Goal: Complete application form: Complete application form

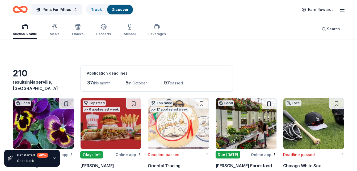
scroll to position [2877, 0]
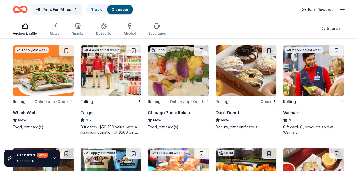
click at [32, 109] on div "Which Wich" at bounding box center [25, 112] width 24 height 6
click at [124, 82] on img at bounding box center [111, 70] width 61 height 50
click at [180, 111] on div "Chicago Prime Italian" at bounding box center [169, 112] width 42 height 6
click at [231, 112] on div "Duck Donuts" at bounding box center [228, 112] width 26 height 6
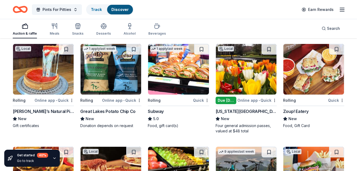
scroll to position [2981, 0]
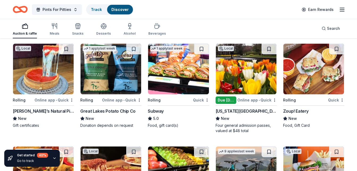
click at [180, 75] on img at bounding box center [178, 69] width 61 height 50
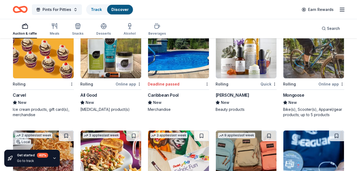
scroll to position [3202, 0]
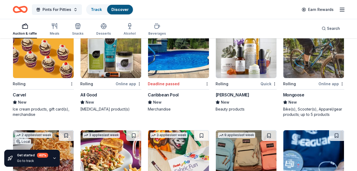
click at [236, 57] on img at bounding box center [246, 52] width 61 height 50
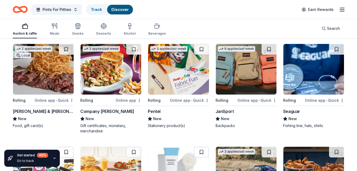
scroll to position [3289, 0]
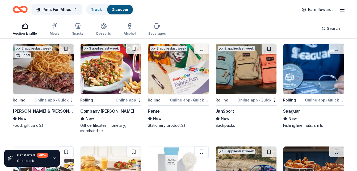
click at [32, 111] on div "Smith & Wollensky" at bounding box center [43, 111] width 61 height 6
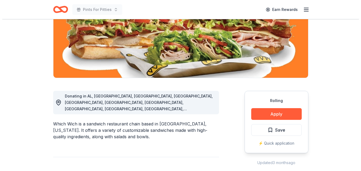
scroll to position [84, 0]
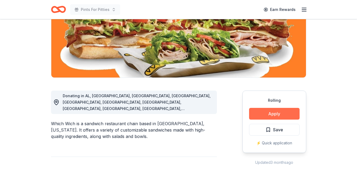
click at [275, 115] on button "Apply" at bounding box center [274, 114] width 50 height 12
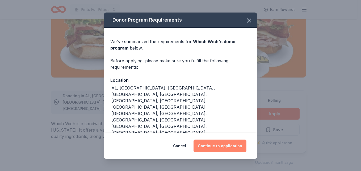
click at [229, 142] on button "Continue to application" at bounding box center [219, 145] width 53 height 13
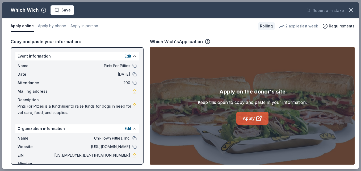
click at [251, 120] on link "Apply" at bounding box center [252, 118] width 32 height 13
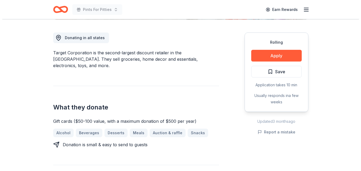
scroll to position [147, 0]
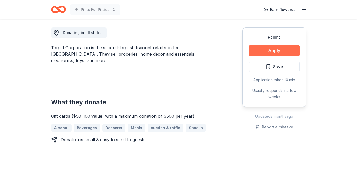
click at [273, 50] on button "Apply" at bounding box center [274, 51] width 50 height 12
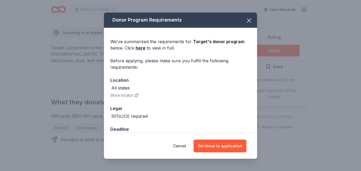
scroll to position [15, 0]
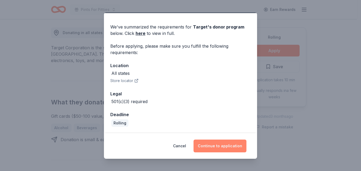
click at [223, 145] on button "Continue to application" at bounding box center [219, 145] width 53 height 13
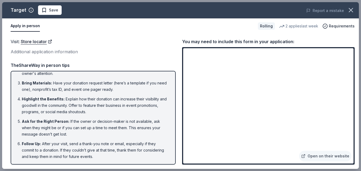
scroll to position [0, 0]
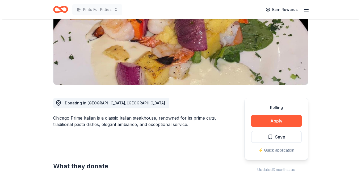
scroll to position [77, 0]
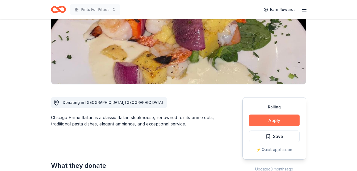
click at [280, 122] on button "Apply" at bounding box center [274, 120] width 50 height 12
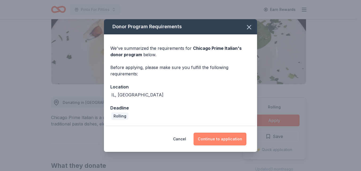
click at [221, 135] on button "Continue to application" at bounding box center [219, 138] width 53 height 13
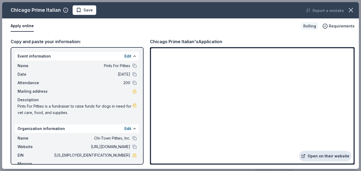
click at [316, 157] on link "Open on their website" at bounding box center [325, 155] width 52 height 11
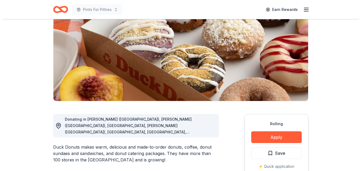
scroll to position [102, 0]
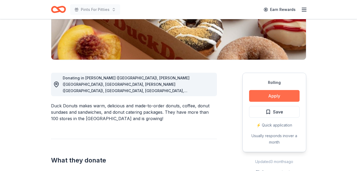
click at [272, 92] on button "Apply" at bounding box center [274, 96] width 50 height 12
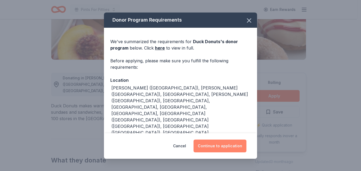
click at [224, 141] on button "Continue to application" at bounding box center [219, 145] width 53 height 13
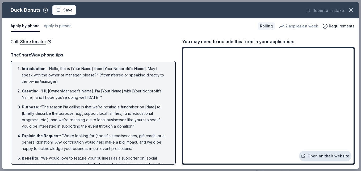
click at [338, 153] on link "Open on their website" at bounding box center [325, 155] width 52 height 11
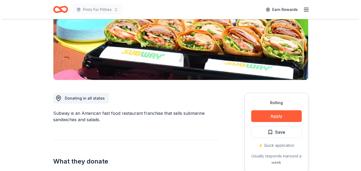
scroll to position [82, 0]
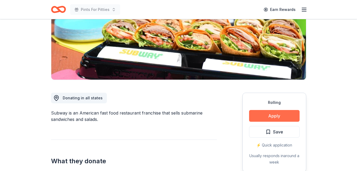
click at [272, 116] on button "Apply" at bounding box center [274, 116] width 50 height 12
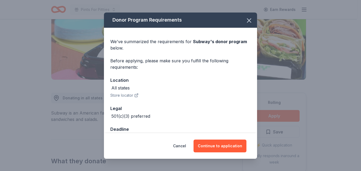
scroll to position [15, 0]
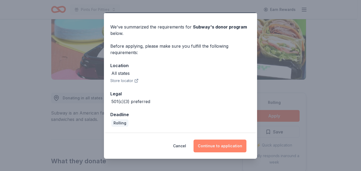
click at [222, 141] on button "Continue to application" at bounding box center [219, 145] width 53 height 13
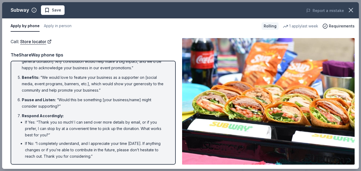
scroll to position [81, 0]
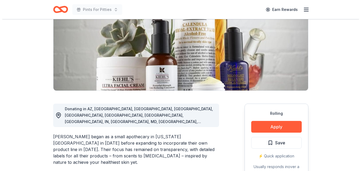
scroll to position [72, 0]
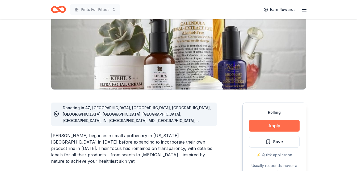
click at [261, 126] on button "Apply" at bounding box center [274, 126] width 50 height 12
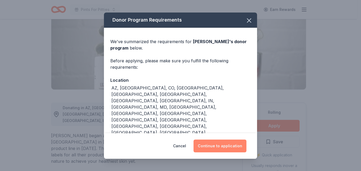
click at [227, 145] on button "Continue to application" at bounding box center [219, 145] width 53 height 13
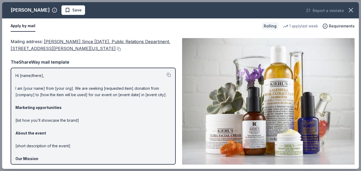
scroll to position [26, 0]
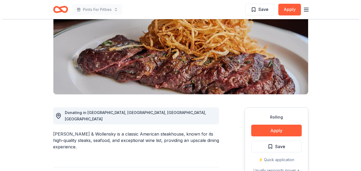
scroll to position [83, 0]
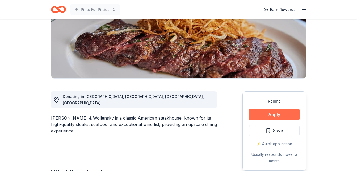
click at [278, 109] on button "Apply" at bounding box center [274, 114] width 50 height 12
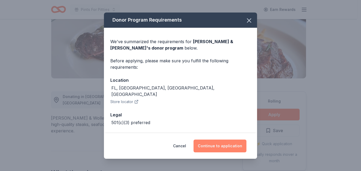
click at [219, 142] on button "Continue to application" at bounding box center [219, 145] width 53 height 13
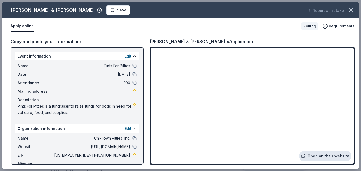
click at [325, 154] on link "Open on their website" at bounding box center [325, 155] width 52 height 11
